Goal: Task Accomplishment & Management: Manage account settings

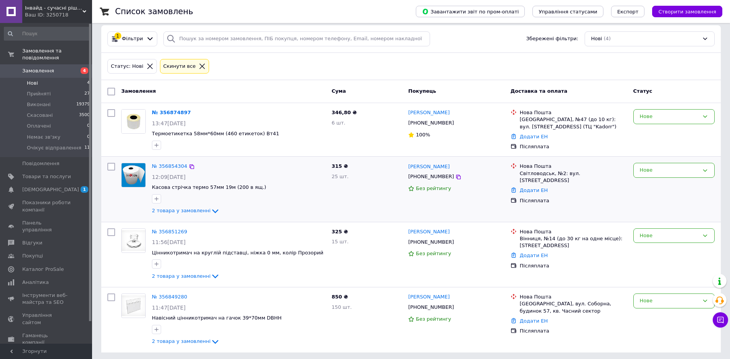
scroll to position [9, 0]
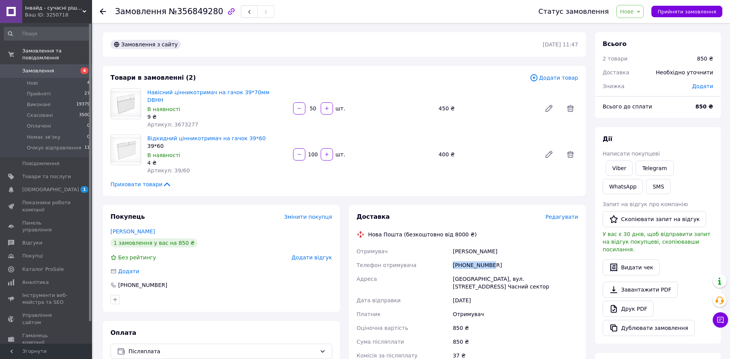
drag, startPoint x: 453, startPoint y: 255, endPoint x: 490, endPoint y: 258, distance: 36.2
click at [490, 259] on div "+380960391016" at bounding box center [515, 266] width 129 height 14
click at [497, 260] on div "+380960391016" at bounding box center [515, 266] width 129 height 14
drag, startPoint x: 453, startPoint y: 260, endPoint x: 494, endPoint y: 258, distance: 40.3
click at [494, 259] on div "[PHONE_NUMBER]" at bounding box center [515, 266] width 129 height 14
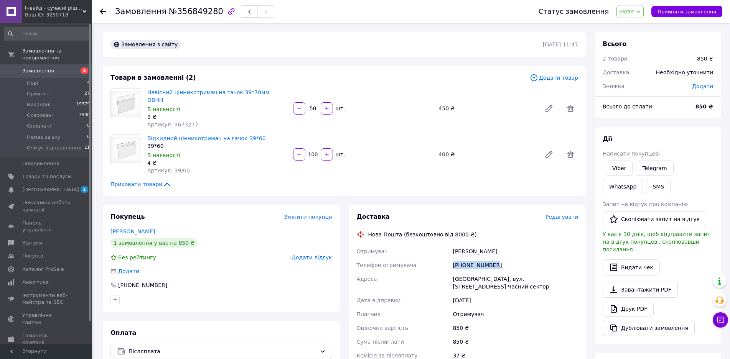
copy div "[PHONE_NUMBER]"
drag, startPoint x: 272, startPoint y: 91, endPoint x: 148, endPoint y: 91, distance: 124.7
click at [148, 91] on span "Навісний цінникотримач на гачок 39*70мм DBHH" at bounding box center [217, 96] width 140 height 15
copy link "Навісний цінникотримач на гачок 39*70мм DBHH"
drag, startPoint x: 250, startPoint y: 130, endPoint x: 147, endPoint y: 130, distance: 103.6
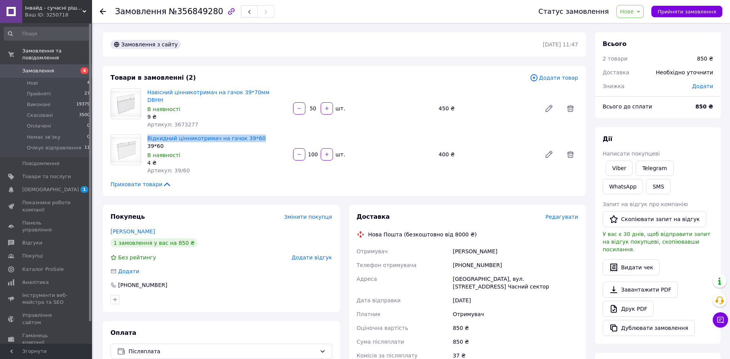
click at [147, 133] on div "Відкидний цінникотримач на гачок 39*60 39*60 В наявності 4 ₴ Артикул: 39/60" at bounding box center [217, 154] width 146 height 43
copy link "Відкидний цінникотримач на гачок 39*60"
click at [634, 11] on span "Нове" at bounding box center [627, 11] width 14 height 6
click at [636, 25] on li "Прийнято" at bounding box center [648, 27] width 62 height 12
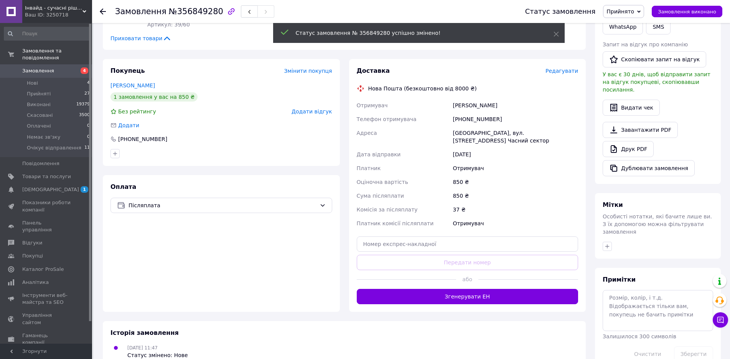
scroll to position [150, 0]
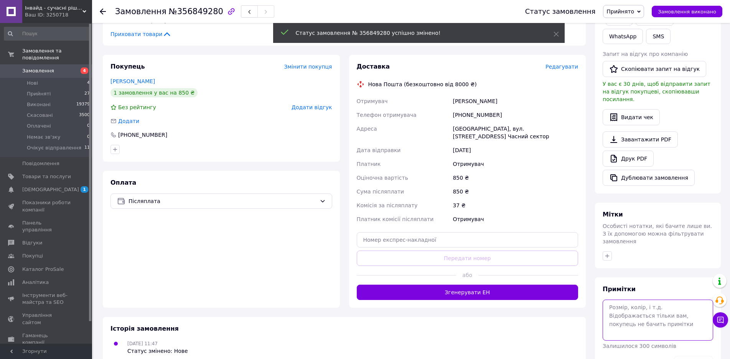
click at [639, 300] on textarea at bounding box center [658, 320] width 110 height 41
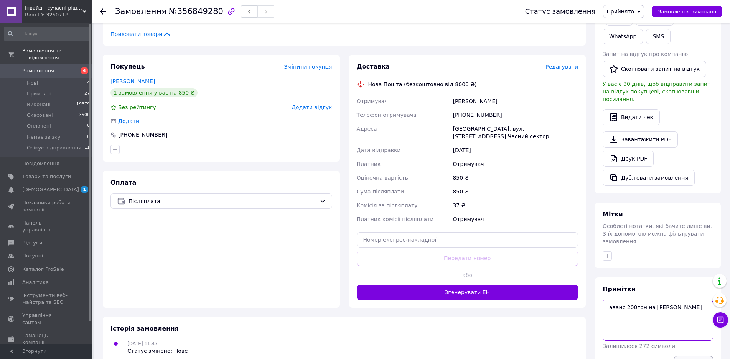
type textarea "аванс 200грн на ІВАН Осокіна"
click at [696, 356] on button "Зберегти" at bounding box center [693, 363] width 39 height 15
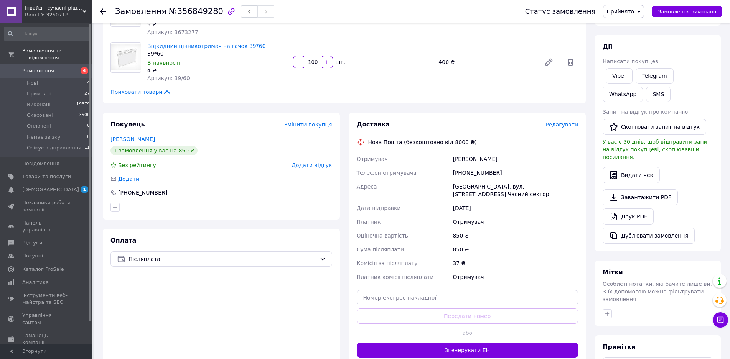
scroll to position [35, 0]
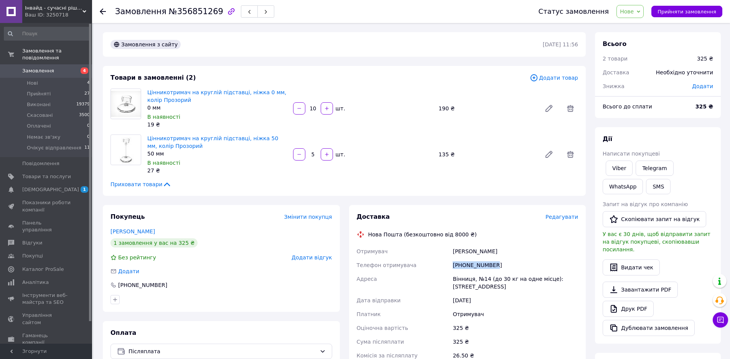
drag, startPoint x: 454, startPoint y: 265, endPoint x: 501, endPoint y: 262, distance: 47.3
click at [501, 262] on div "[PHONE_NUMBER]" at bounding box center [515, 266] width 129 height 14
copy div "+380989133520"
drag, startPoint x: 176, startPoint y: 99, endPoint x: 146, endPoint y: 87, distance: 32.1
click at [146, 87] on div "Цінникотримач на круглій підставці, ніжка 0 мм, колір Прозорий 0 мм В наявності…" at bounding box center [217, 108] width 146 height 43
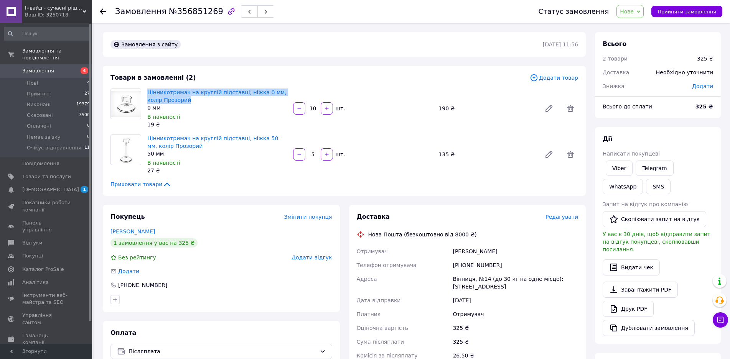
copy link "Цінникотримач на круглій підставці, ніжка 0 мм, колір Прозорий"
click at [627, 10] on span "Нове" at bounding box center [629, 11] width 27 height 13
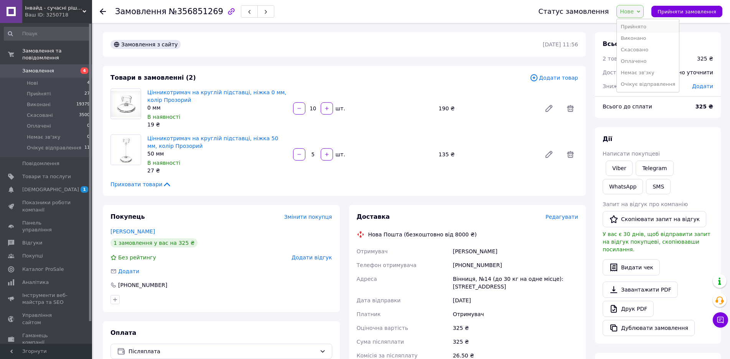
click at [636, 26] on li "Прийнято" at bounding box center [648, 27] width 62 height 12
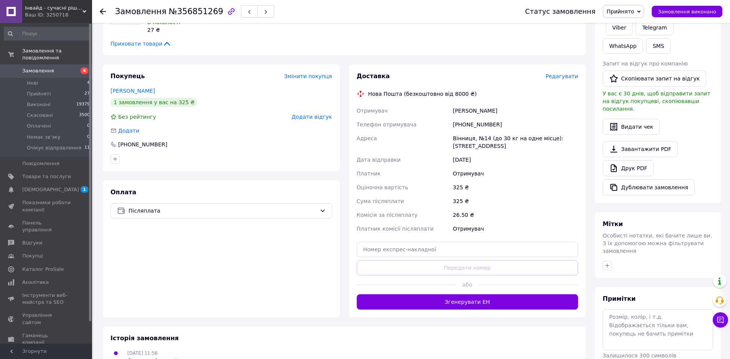
scroll to position [181, 0]
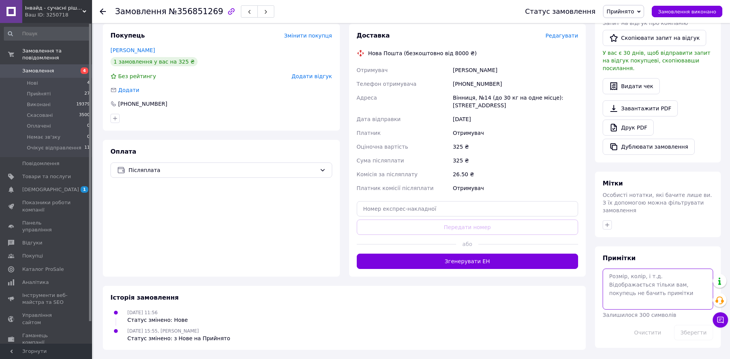
click at [636, 269] on textarea at bounding box center [658, 289] width 110 height 41
type textarea "написала на вайбер за аванс на ФОП Осокіна"
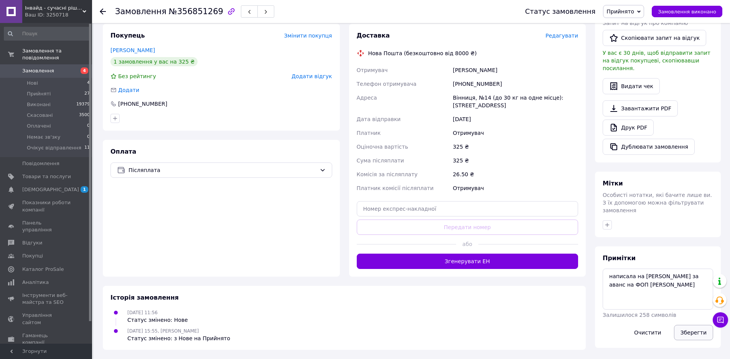
click at [686, 325] on button "Зберегти" at bounding box center [693, 332] width 39 height 15
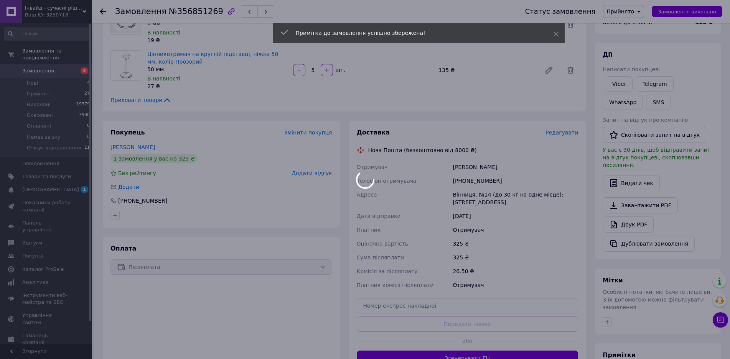
scroll to position [66, 0]
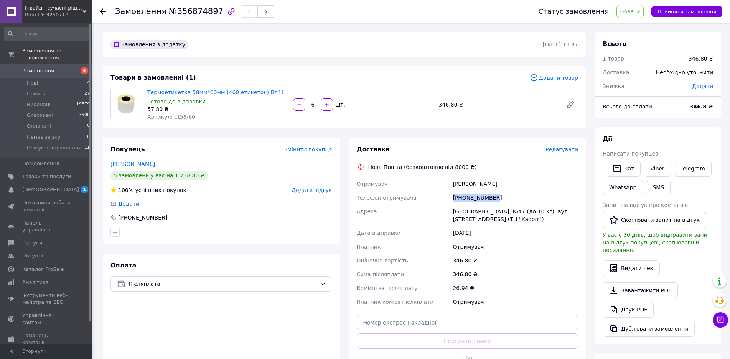
drag, startPoint x: 453, startPoint y: 196, endPoint x: 497, endPoint y: 197, distance: 43.7
click at [497, 197] on div "+380678601267" at bounding box center [515, 198] width 129 height 14
click at [634, 10] on span "Нове" at bounding box center [627, 11] width 14 height 6
click at [638, 28] on li "Прийнято" at bounding box center [648, 27] width 62 height 12
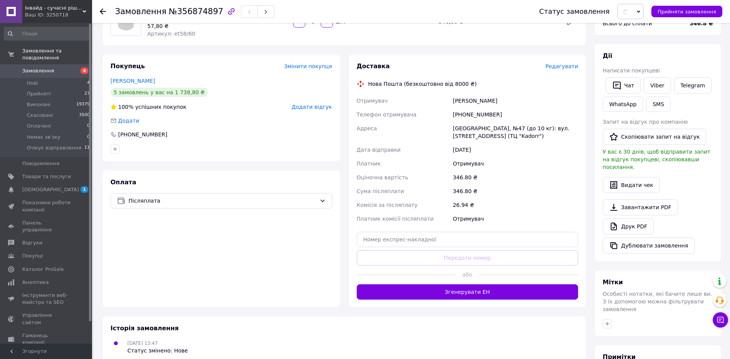
scroll to position [165, 0]
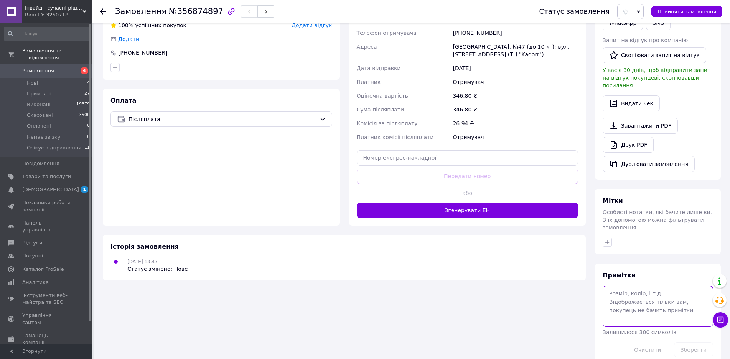
click at [633, 287] on textarea at bounding box center [658, 306] width 110 height 41
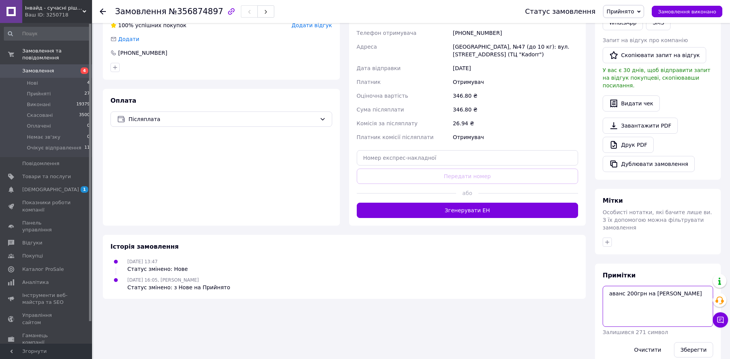
click at [654, 286] on textarea "аванс 200грн на мІВАН осокіна" at bounding box center [658, 306] width 110 height 41
type textarea "аванс 200грн на ІВАН осокіна"
click at [696, 343] on button "Зберегти" at bounding box center [693, 350] width 39 height 15
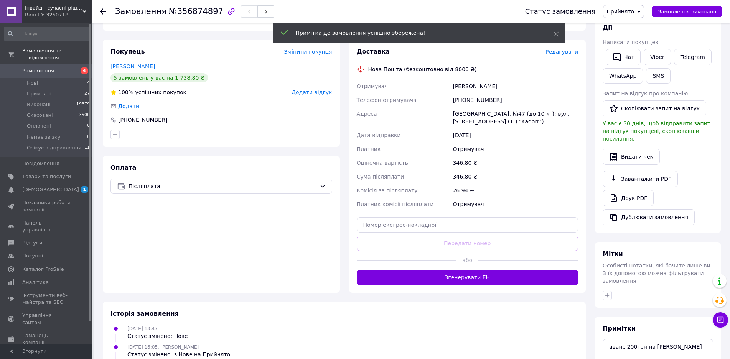
scroll to position [0, 0]
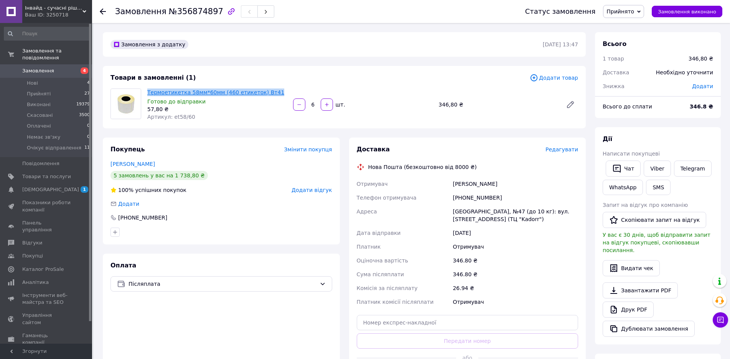
drag, startPoint x: 265, startPoint y: 91, endPoint x: 148, endPoint y: 89, distance: 116.6
click at [148, 89] on span "Термоетикетка 58мм*60мм (460 етикеток) Вт41" at bounding box center [217, 93] width 140 height 8
copy link "Термоетикетка 58мм*60мм (460 етикеток) Вт41"
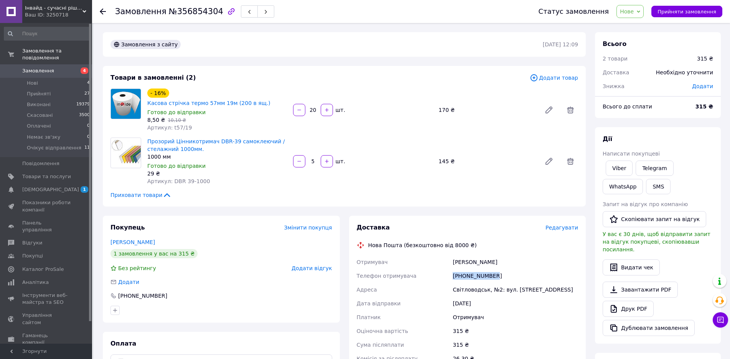
drag, startPoint x: 453, startPoint y: 267, endPoint x: 497, endPoint y: 269, distance: 43.4
click at [497, 269] on div "[PHONE_NUMBER]" at bounding box center [515, 276] width 129 height 14
copy div "[PHONE_NUMBER]"
drag, startPoint x: 275, startPoint y: 93, endPoint x: 169, endPoint y: 97, distance: 106.7
click at [169, 97] on div "- 16% Касова стрічка термо 57мм 19м (200 в ящ.)" at bounding box center [217, 98] width 141 height 20
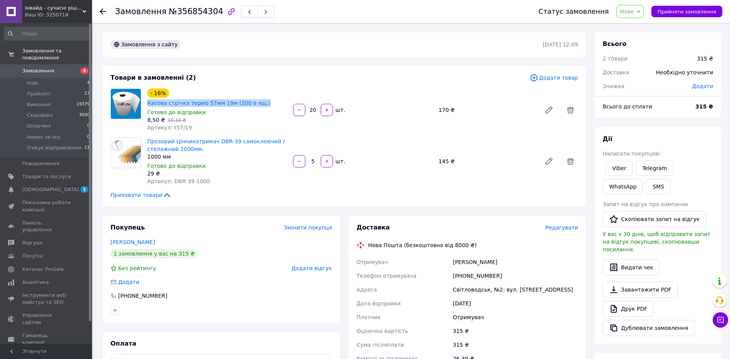
copy link "Касова стрічка термо 57мм 19м (200 в ящ.)"
drag, startPoint x: 199, startPoint y: 139, endPoint x: 145, endPoint y: 127, distance: 55.4
click at [145, 136] on div "Прозорий Цінникотримач DBR-39 самоклеючий / стелажний 1000мм. 1000 мм Готово до…" at bounding box center [217, 161] width 146 height 51
copy link "Прозорий Цінникотримач DBR-39 самоклеючий / стелажний 1000мм."
click at [632, 9] on span "Нове" at bounding box center [627, 11] width 14 height 6
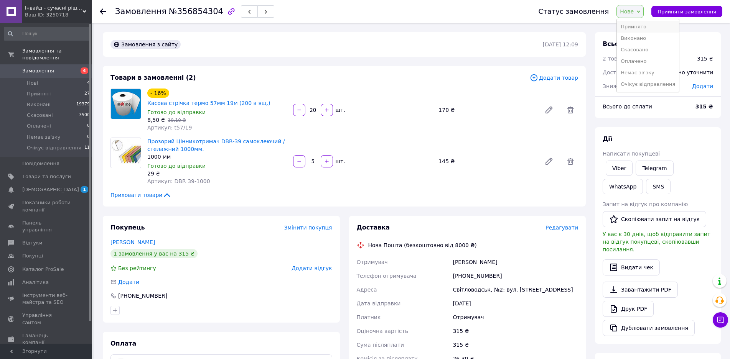
click at [643, 26] on li "Прийнято" at bounding box center [648, 27] width 62 height 12
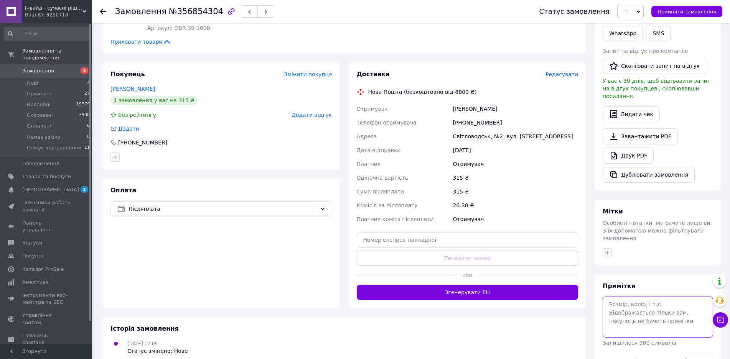
click at [630, 301] on textarea at bounding box center [658, 317] width 110 height 41
type textarea "написала на вайбер за аванс"
click at [695, 353] on button "Зберегти" at bounding box center [693, 360] width 39 height 15
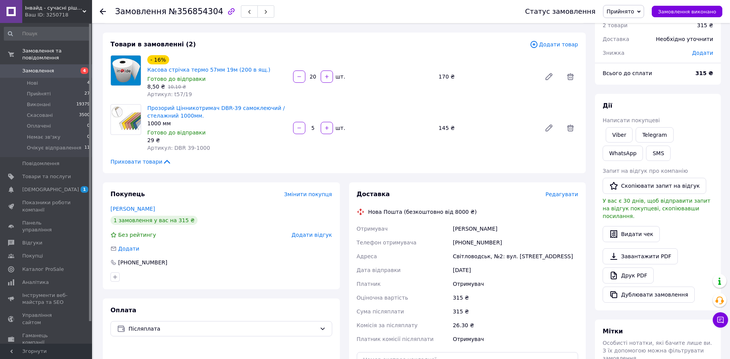
scroll to position [0, 0]
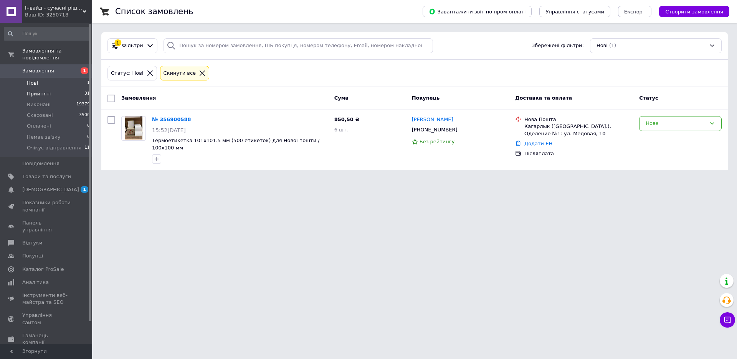
click at [35, 91] on span "Прийняті" at bounding box center [39, 94] width 24 height 7
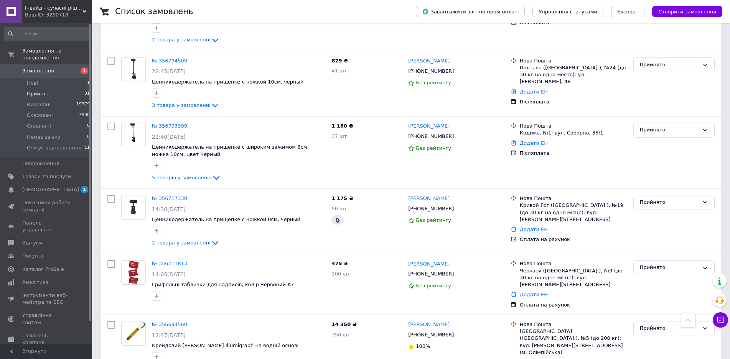
scroll to position [652, 0]
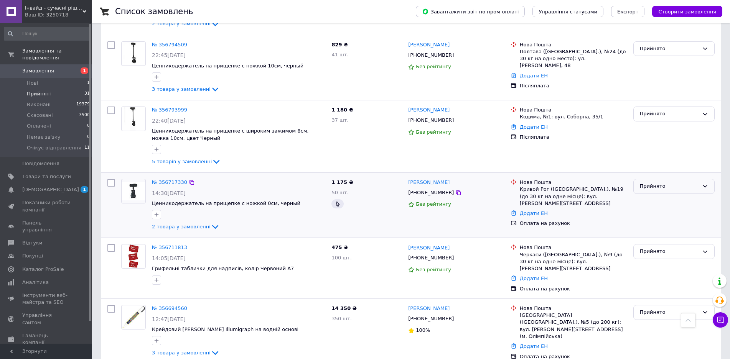
click at [667, 183] on div "Прийнято" at bounding box center [669, 187] width 59 height 8
click at [644, 245] on li "Очікує відправлення" at bounding box center [674, 252] width 81 height 14
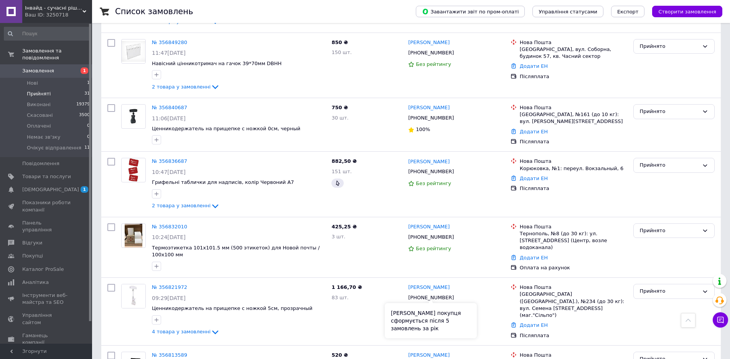
scroll to position [269, 0]
click at [646, 108] on div "Прийнято" at bounding box center [669, 112] width 59 height 8
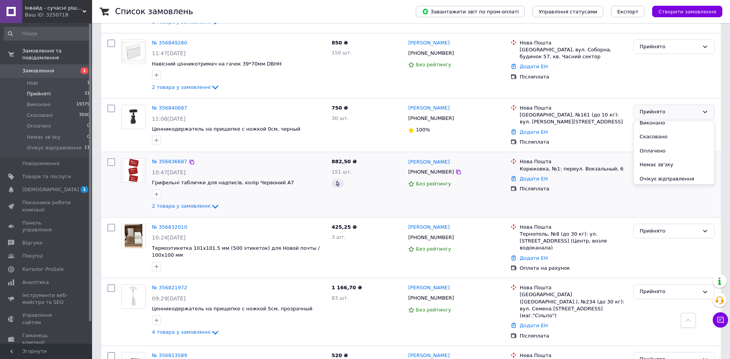
scroll to position [7, 0]
click at [649, 171] on li "Очікує відправлення" at bounding box center [674, 178] width 81 height 14
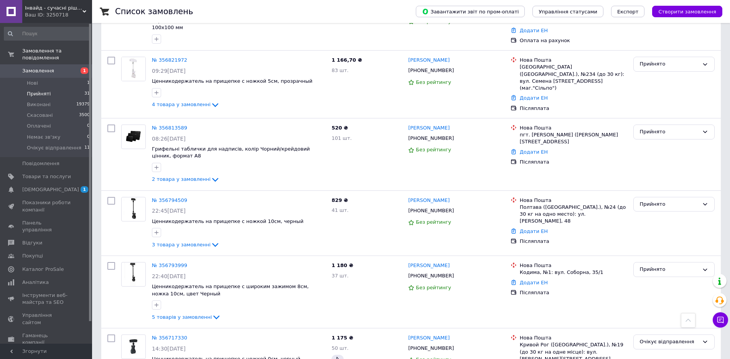
scroll to position [499, 0]
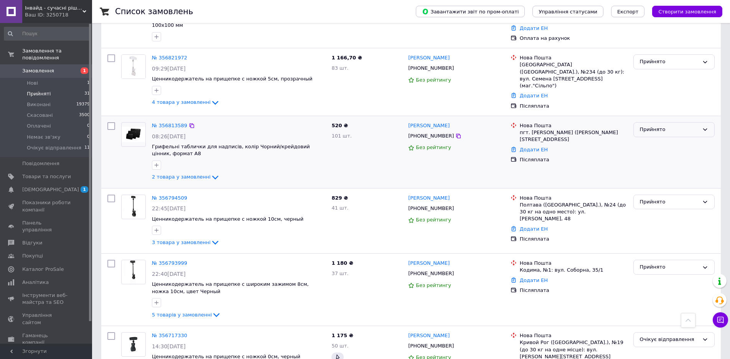
click at [656, 126] on div "Прийнято" at bounding box center [669, 130] width 59 height 8
click at [655, 188] on li "Очікує відправлення" at bounding box center [674, 195] width 81 height 14
drag, startPoint x: 663, startPoint y: 185, endPoint x: 665, endPoint y: 193, distance: 8.1
click at [662, 198] on div "Прийнято" at bounding box center [669, 202] width 59 height 8
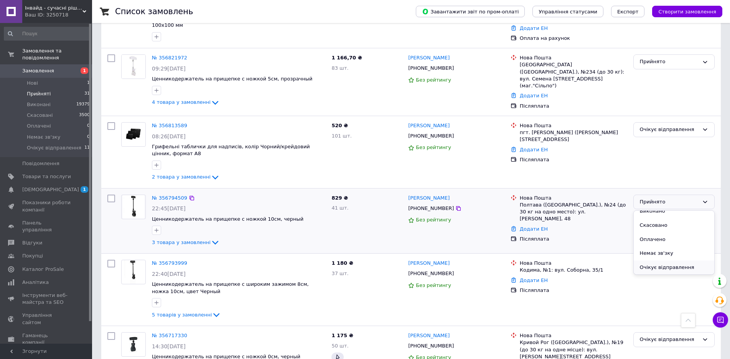
click at [644, 261] on li "Очікує відправлення" at bounding box center [674, 268] width 81 height 14
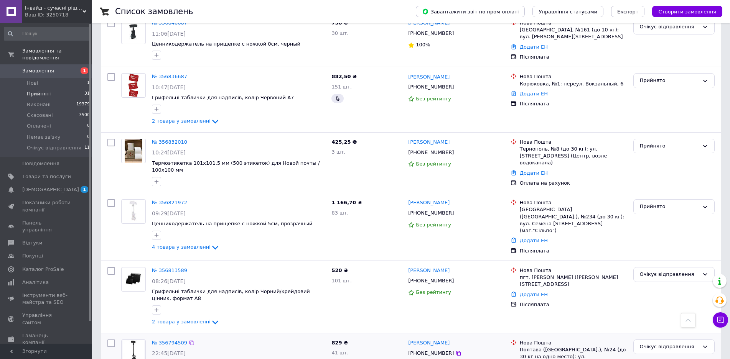
scroll to position [345, 0]
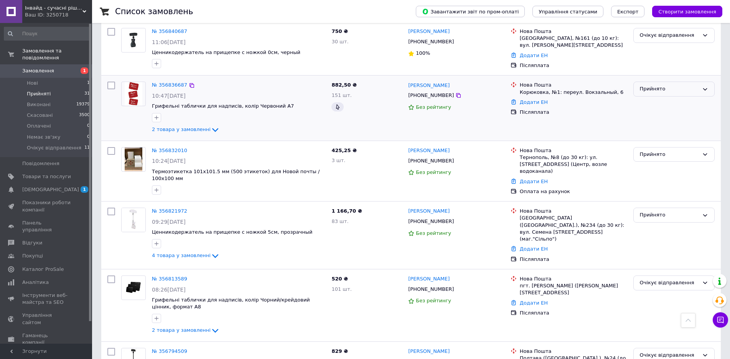
click at [668, 85] on div "Прийнято" at bounding box center [669, 89] width 59 height 8
click at [651, 148] on li "Очікує відправлення" at bounding box center [674, 155] width 81 height 14
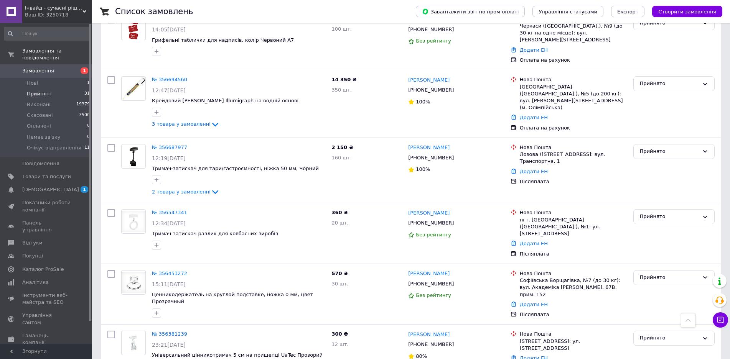
scroll to position [691, 0]
click at [656, 143] on div "Прийнято" at bounding box center [673, 150] width 81 height 15
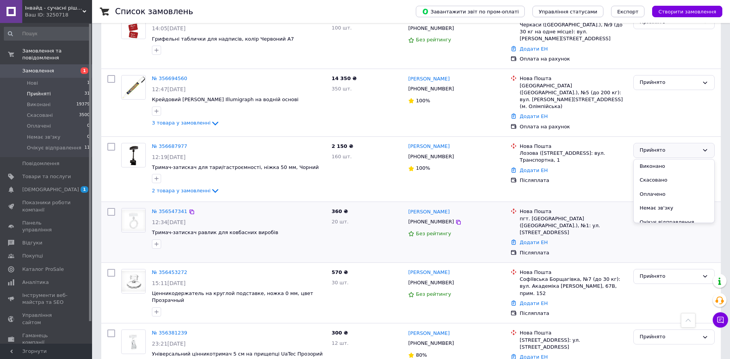
scroll to position [7, 0]
click at [653, 209] on li "Очікує відправлення" at bounding box center [674, 216] width 81 height 14
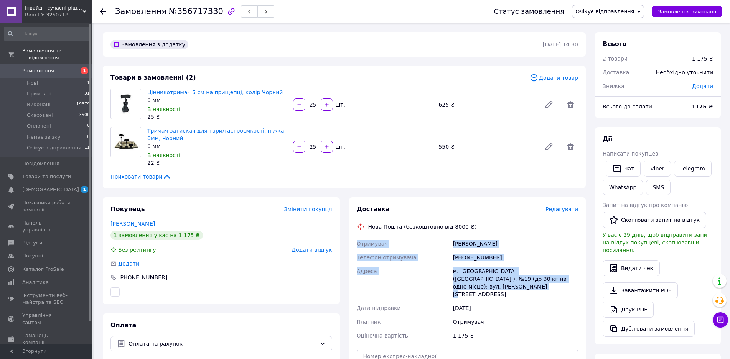
drag, startPoint x: 357, startPoint y: 241, endPoint x: 572, endPoint y: 277, distance: 218.2
click at [573, 277] on div "Отримувач [PERSON_NAME] Телефон отримувача [PHONE_NUMBER] Адреса м. [GEOGRAPHIC…" at bounding box center [467, 290] width 225 height 106
copy div "Отримувач [PERSON_NAME] Телефон отримувача [PHONE_NUMBER] Адреса м. [GEOGRAPHIC…"
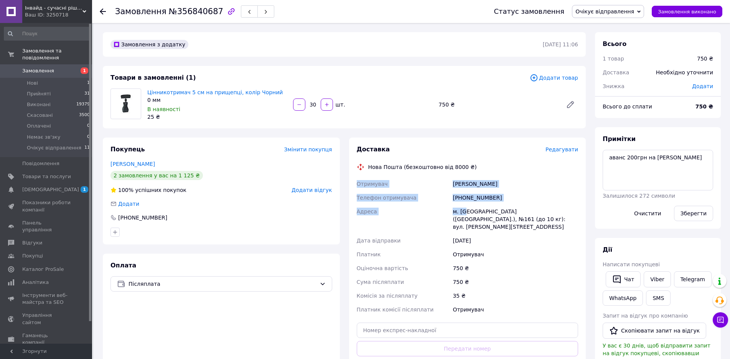
drag, startPoint x: 356, startPoint y: 183, endPoint x: 465, endPoint y: 204, distance: 110.2
click at [465, 204] on div "Отримувач Боронина Оксана Телефон отримувача +380985963229 Адреса м. Київ (Київ…" at bounding box center [467, 247] width 225 height 140
click at [516, 248] on div "Отримувач" at bounding box center [515, 255] width 129 height 14
drag, startPoint x: 453, startPoint y: 196, endPoint x: 504, endPoint y: 201, distance: 50.8
click at [504, 201] on div "+380985963229" at bounding box center [515, 198] width 129 height 14
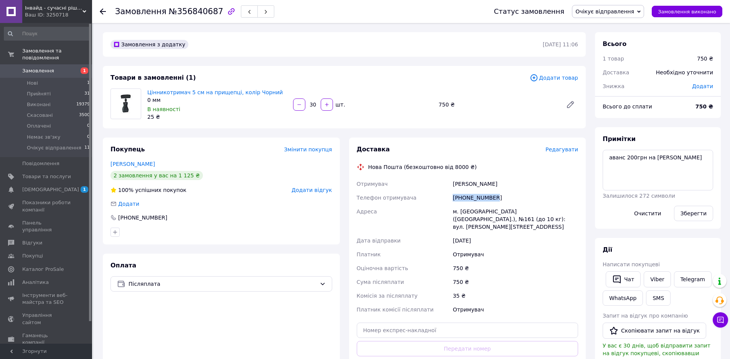
copy div "+380985963229"
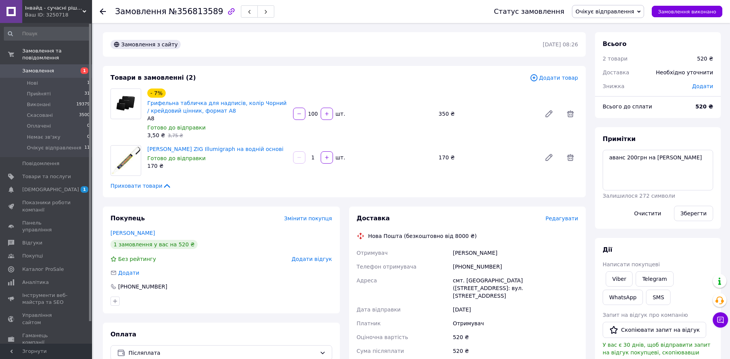
drag, startPoint x: 353, startPoint y: 252, endPoint x: 505, endPoint y: 289, distance: 156.7
click at [506, 289] on div "Доставка Редагувати Нова Пошта (безкоштовно від 8000 ₴) Отримувач [PERSON_NAME]…" at bounding box center [467, 337] width 237 height 261
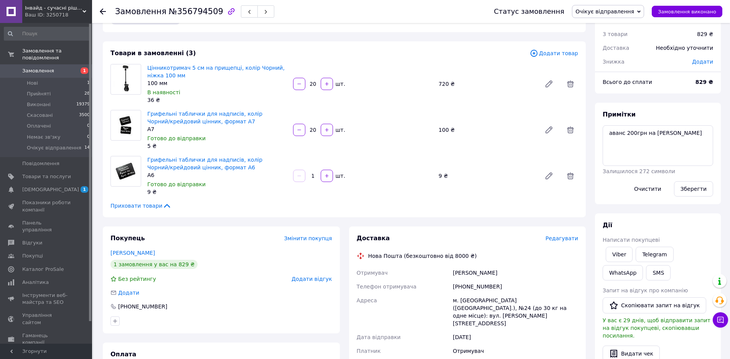
scroll to position [38, 0]
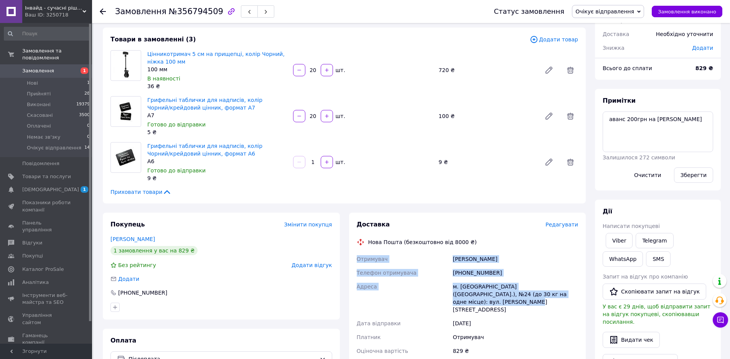
drag, startPoint x: 356, startPoint y: 257, endPoint x: 567, endPoint y: 292, distance: 213.1
click at [567, 292] on div "Отримувач [PERSON_NAME] Телефон отримувача [PHONE_NUMBER] Адреса м. [GEOGRAPHIC…" at bounding box center [467, 325] width 225 height 147
copy div "Отримувач Жушман Наталія Телефон отримувача +380956191180 Адреса м. Полтава (По…"
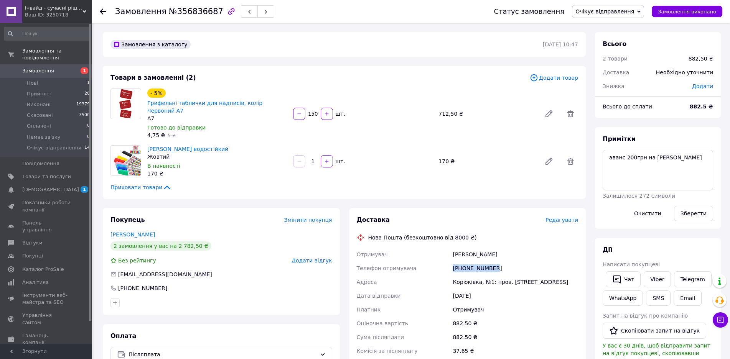
drag, startPoint x: 452, startPoint y: 257, endPoint x: 495, endPoint y: 264, distance: 44.0
click at [495, 264] on div "+380661893584" at bounding box center [515, 269] width 129 height 14
copy div "+380661893584"
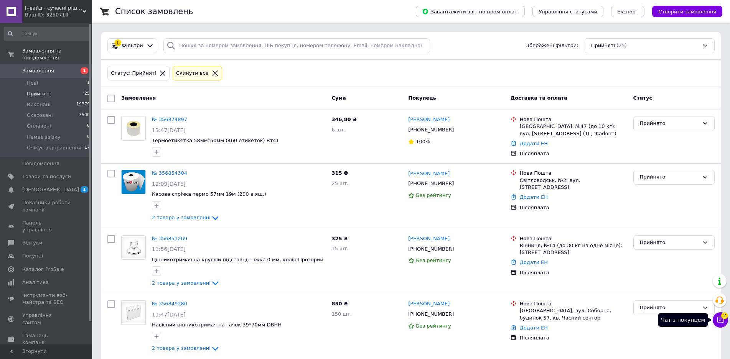
click at [721, 323] on icon at bounding box center [721, 320] width 8 height 8
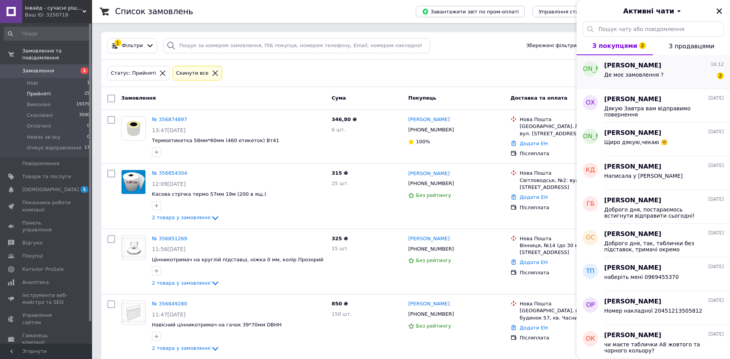
click at [671, 74] on div "Де моє замовлення ? 2" at bounding box center [664, 76] width 120 height 12
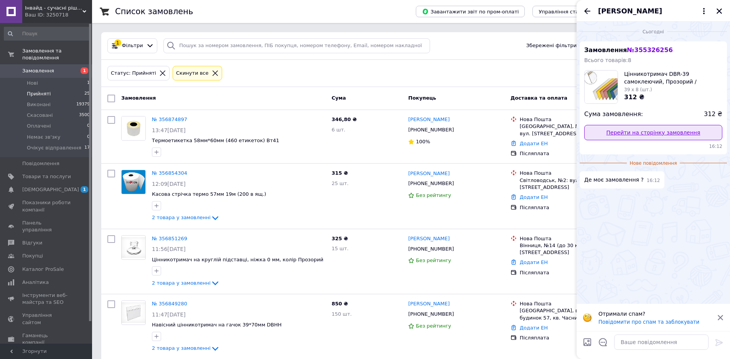
click at [633, 132] on link "Перейти на сторінку замовлення" at bounding box center [653, 132] width 138 height 15
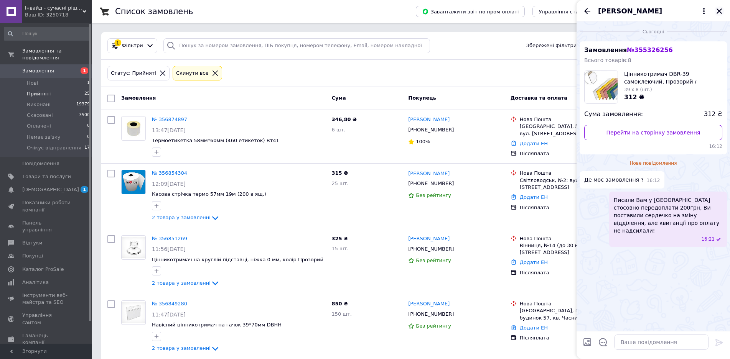
click at [720, 12] on icon "Закрити" at bounding box center [719, 10] width 5 height 5
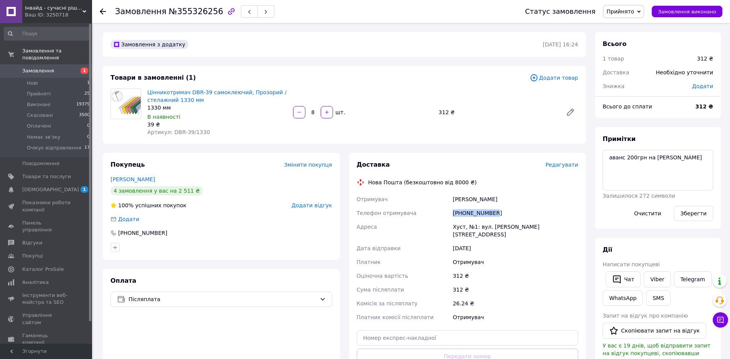
drag, startPoint x: 453, startPoint y: 213, endPoint x: 494, endPoint y: 214, distance: 40.7
click at [494, 214] on div "[PHONE_NUMBER]" at bounding box center [515, 213] width 129 height 14
click at [723, 321] on icon at bounding box center [720, 320] width 7 height 7
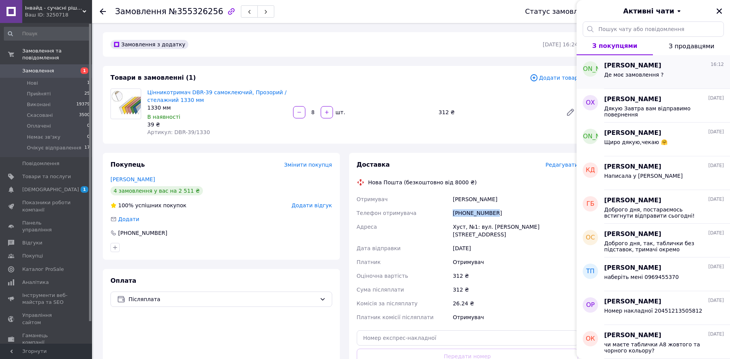
click at [628, 76] on span "Де моє замовлення ?" at bounding box center [633, 75] width 59 height 6
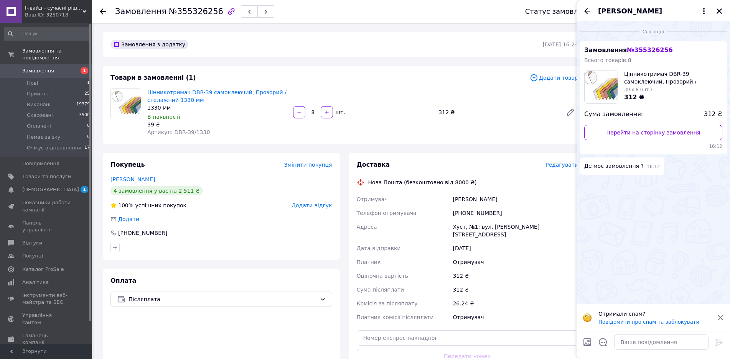
click at [721, 315] on icon at bounding box center [720, 318] width 7 height 7
click at [648, 343] on textarea at bounding box center [661, 342] width 94 height 15
type textarea "П"
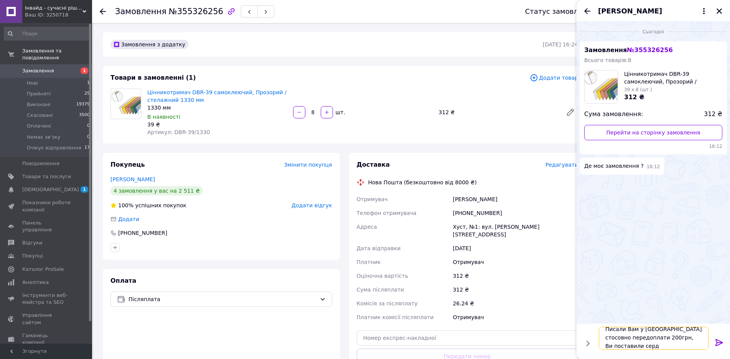
scroll to position [1, 0]
type textarea "Писали Вам у [GEOGRAPHIC_DATA] стосовно передоплати 200грн, Ви поставили сердеч…"
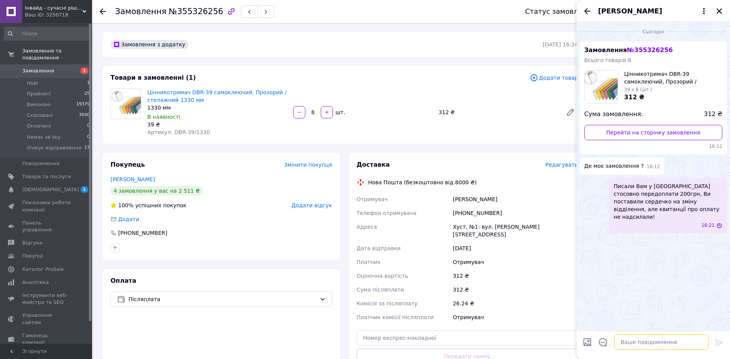
scroll to position [0, 0]
click at [719, 12] on icon "Закрити" at bounding box center [719, 10] width 5 height 5
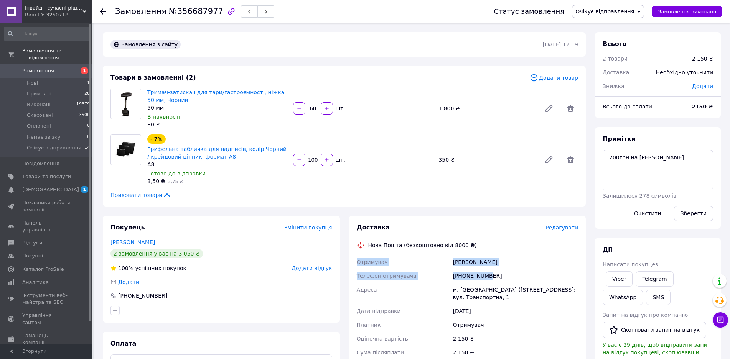
drag, startPoint x: 357, startPoint y: 263, endPoint x: 485, endPoint y: 273, distance: 128.1
click at [485, 273] on div "Отримувач Івахненко Олександр Телефон отримувача +380676920801 Адреса м. Лозова…" at bounding box center [467, 321] width 225 height 132
click at [533, 310] on div "12.08.2025" at bounding box center [515, 312] width 129 height 14
drag, startPoint x: 455, startPoint y: 276, endPoint x: 495, endPoint y: 280, distance: 40.8
click at [495, 280] on div "+380676920801" at bounding box center [515, 276] width 129 height 14
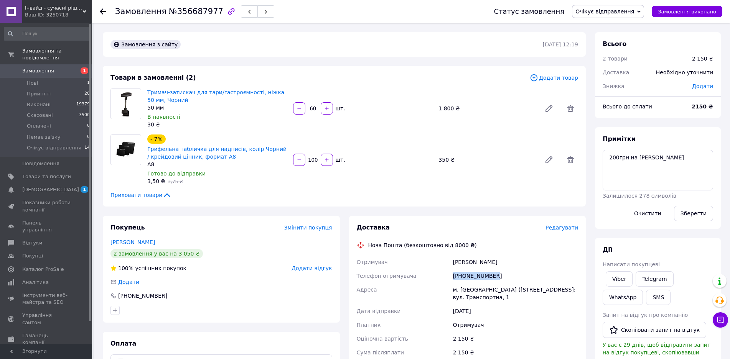
copy div "+380676920801"
